Goal: Information Seeking & Learning: Learn about a topic

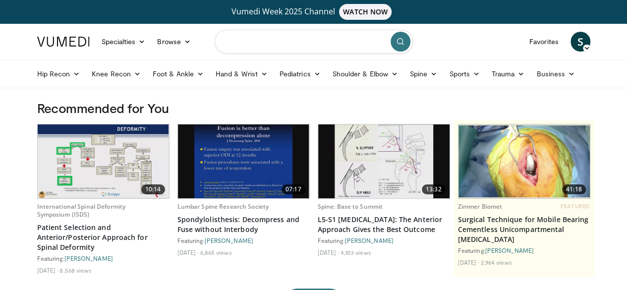
click at [280, 42] on input "Search topics, interventions" at bounding box center [314, 42] width 198 height 24
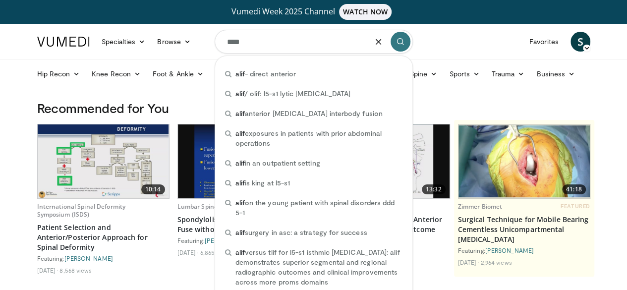
type input "****"
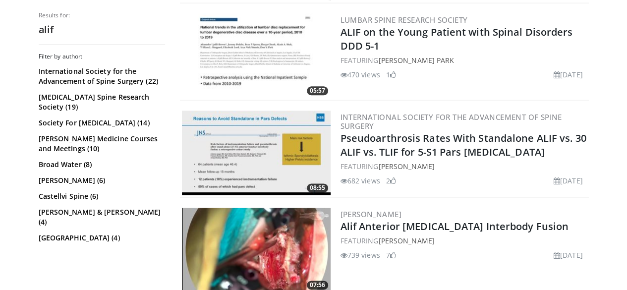
scroll to position [616, 0]
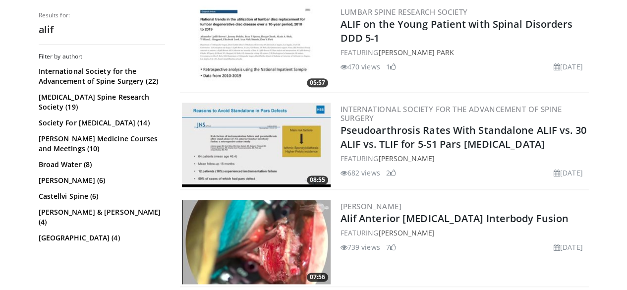
click at [501, 213] on link "Alif Anterior Lumbar Interbody Fusion" at bounding box center [455, 218] width 229 height 13
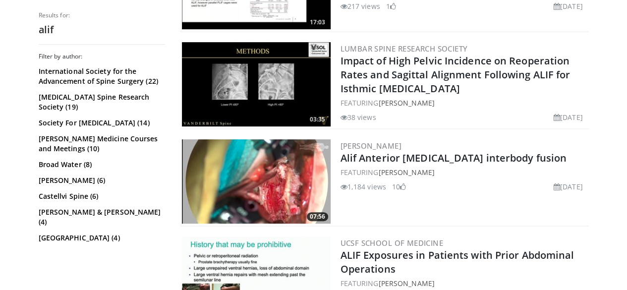
scroll to position [191, 0]
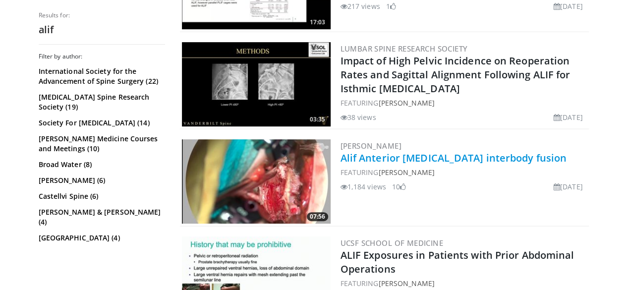
click at [456, 156] on link "Alif Anterior lumbar interbody fusion" at bounding box center [454, 157] width 227 height 13
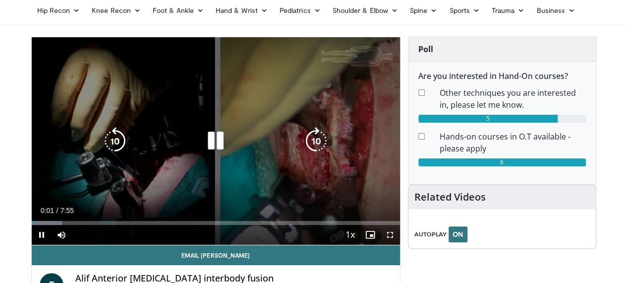
scroll to position [64, 0]
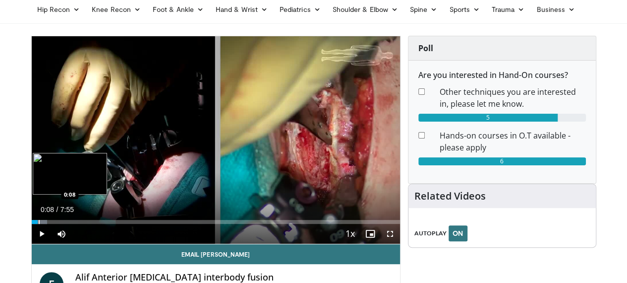
click at [32, 224] on div "Loaded : 4.21% 0:08 0:08" at bounding box center [216, 222] width 368 height 4
click at [33, 224] on div "Progress Bar" at bounding box center [33, 222] width 1 height 4
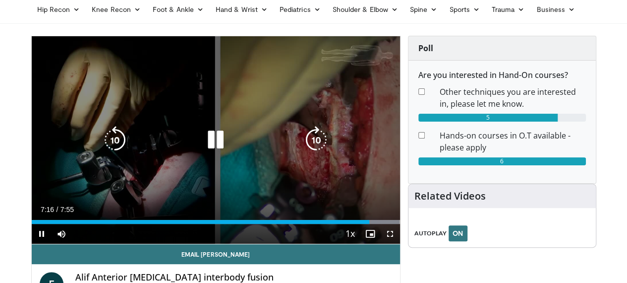
click at [206, 146] on icon "Video Player" at bounding box center [216, 140] width 28 height 28
